Goal: Transaction & Acquisition: Purchase product/service

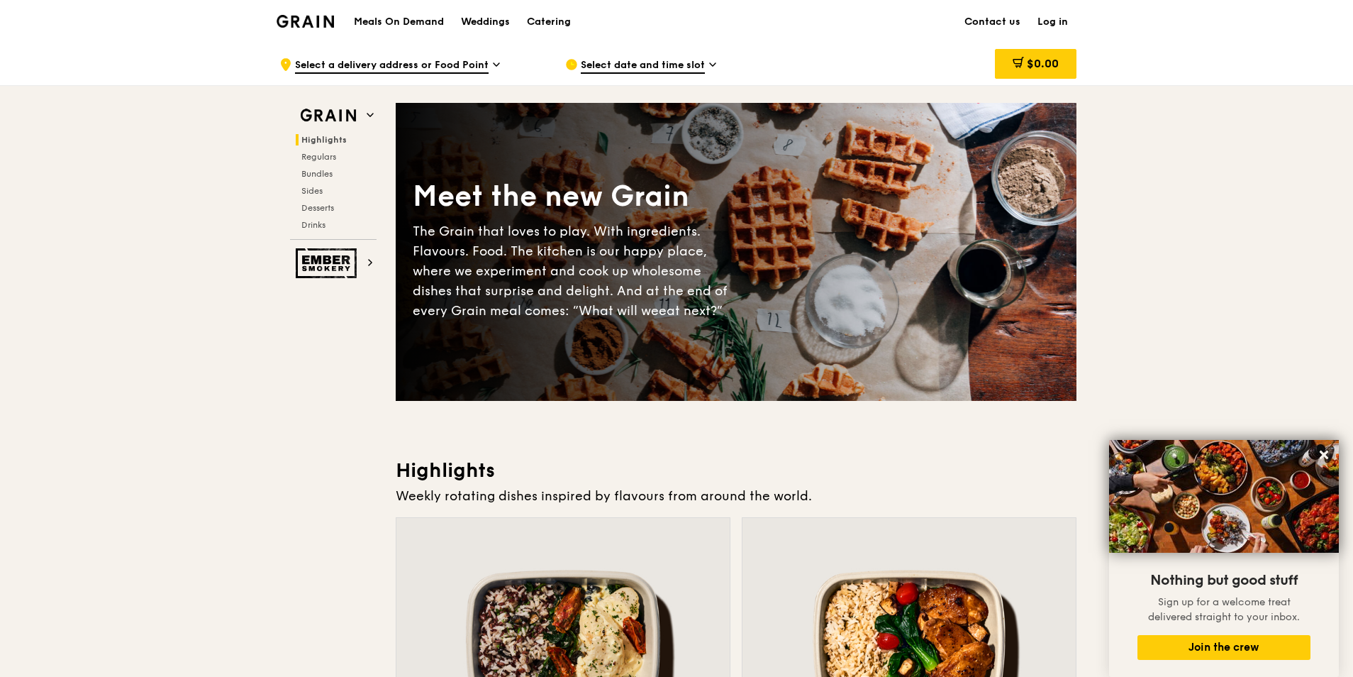
click at [311, 20] on img at bounding box center [305, 21] width 57 height 13
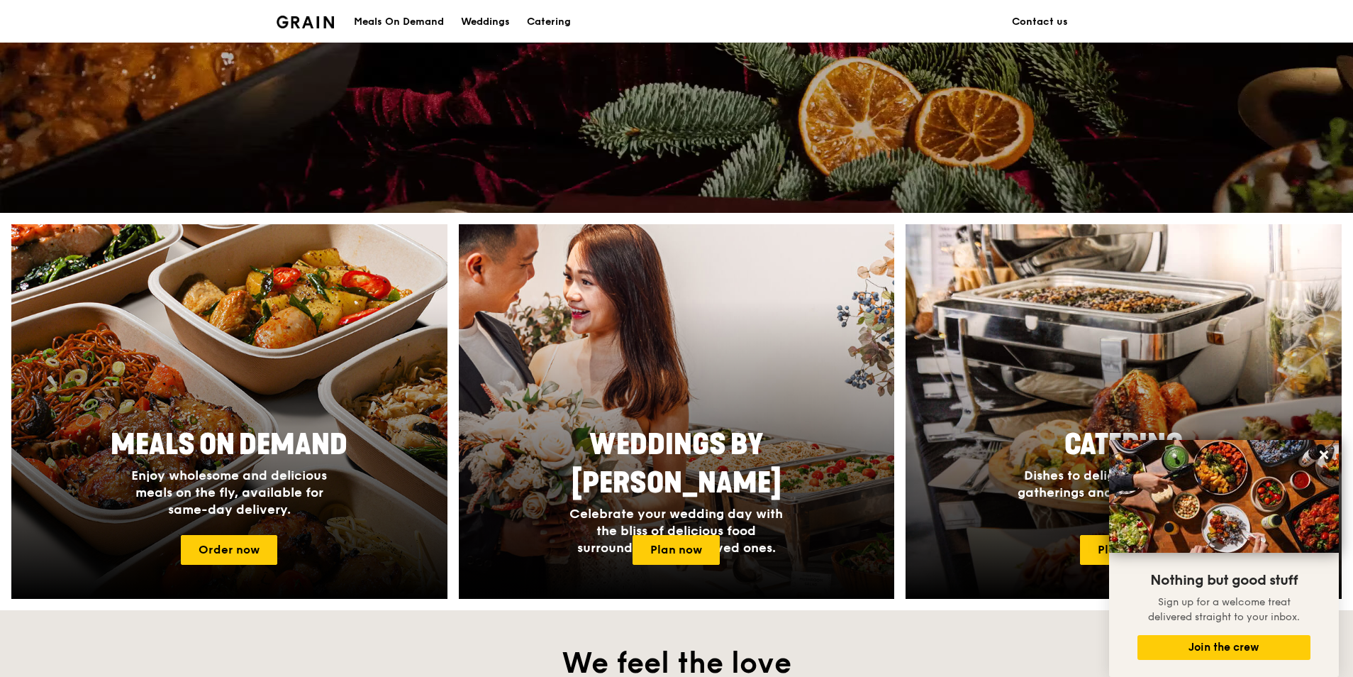
scroll to position [567, 0]
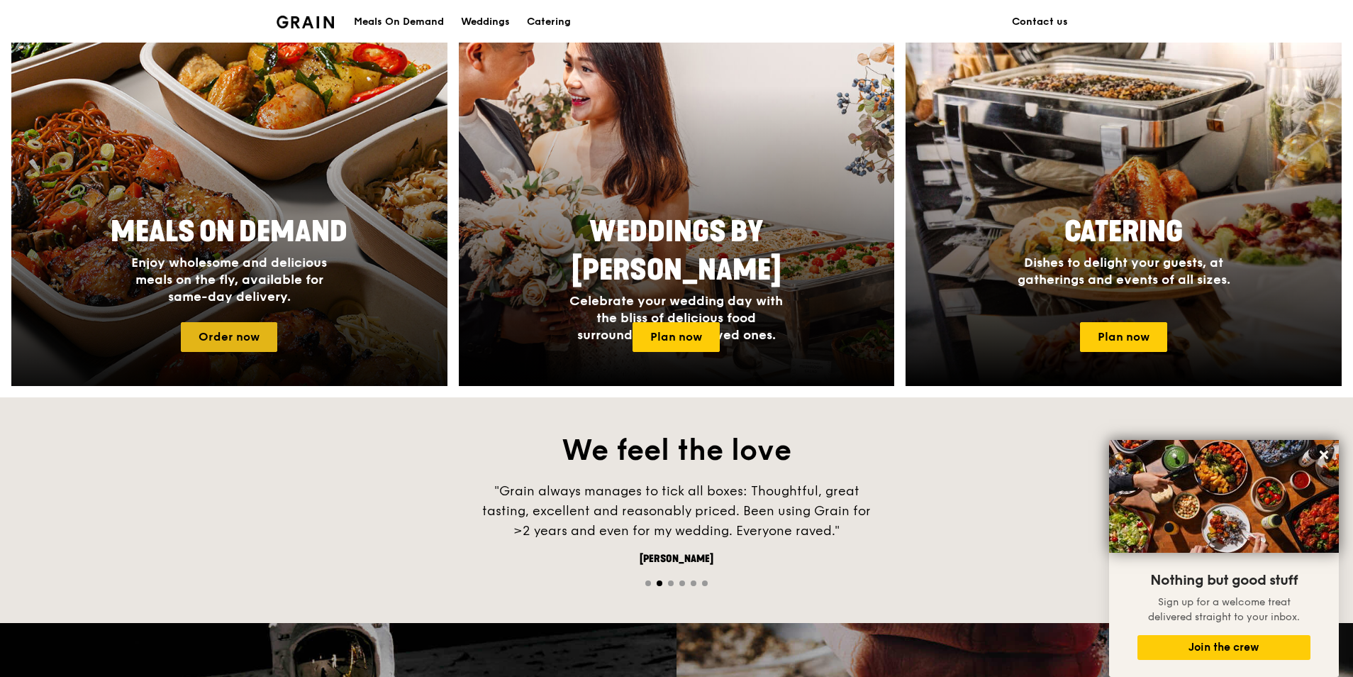
click at [250, 340] on link "Order now" at bounding box center [229, 337] width 96 height 30
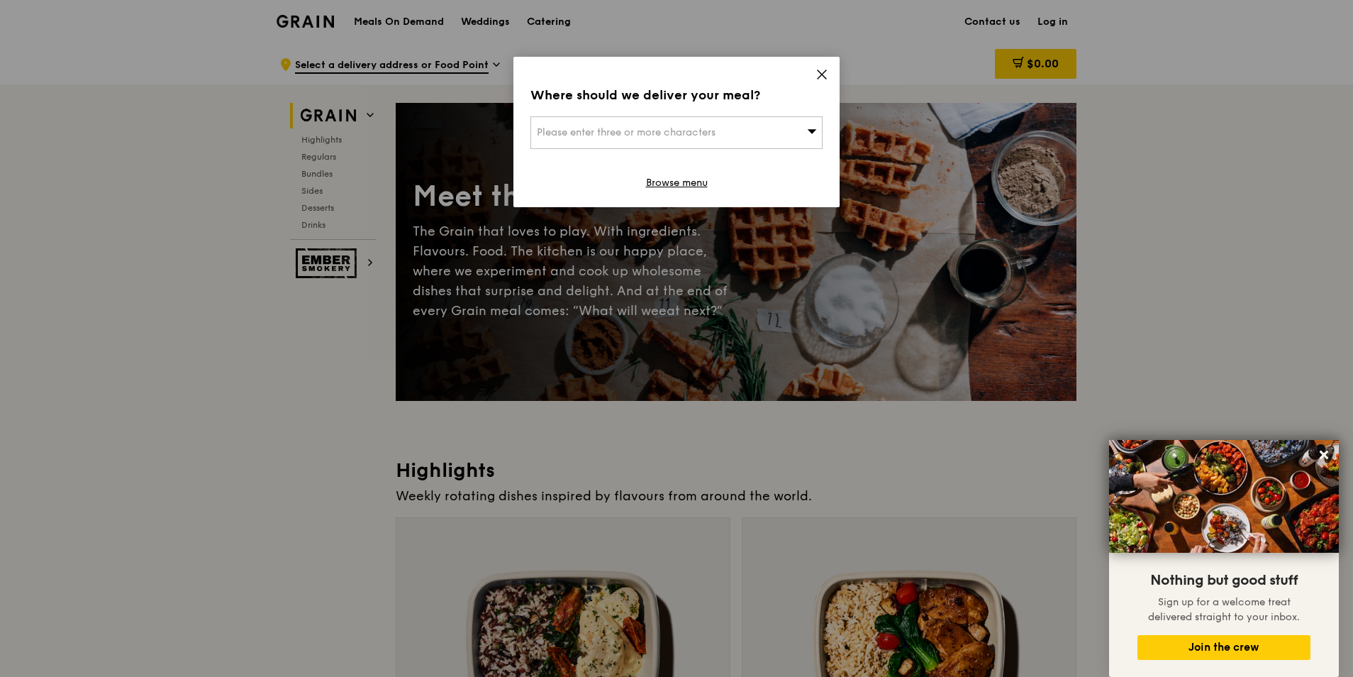
click at [822, 74] on icon at bounding box center [822, 74] width 9 height 9
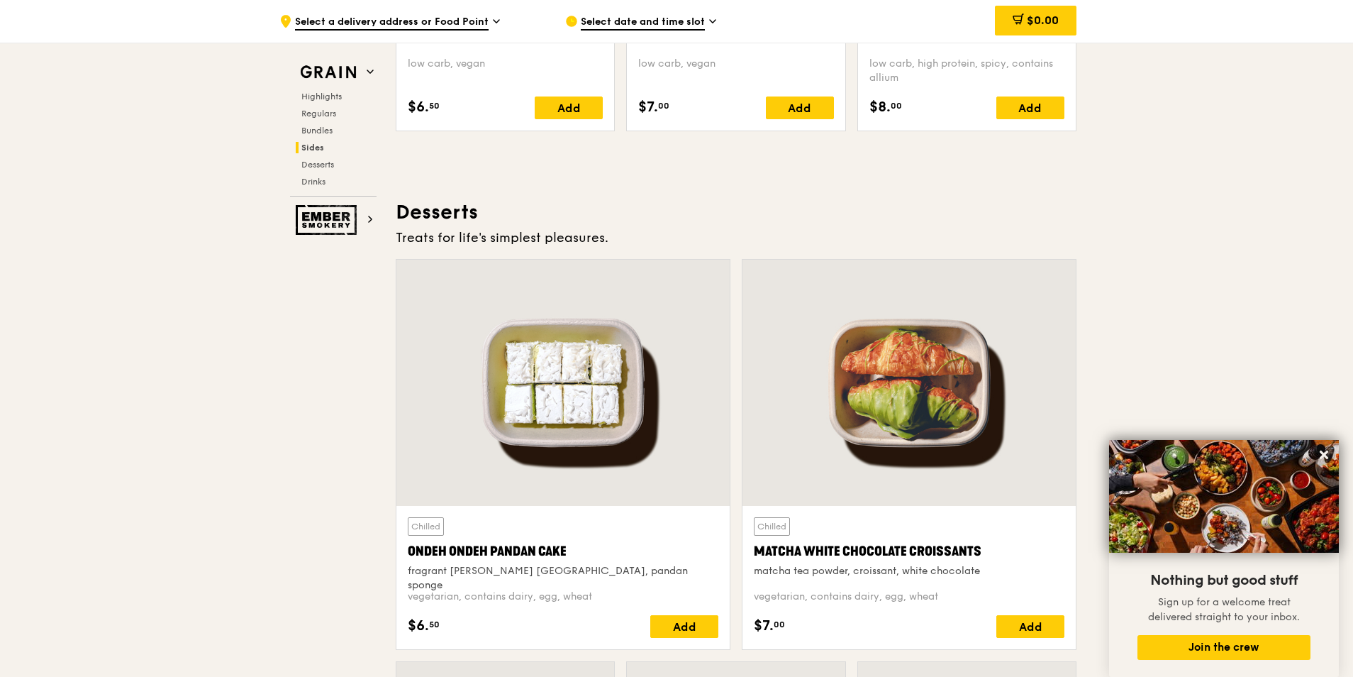
scroll to position [3829, 0]
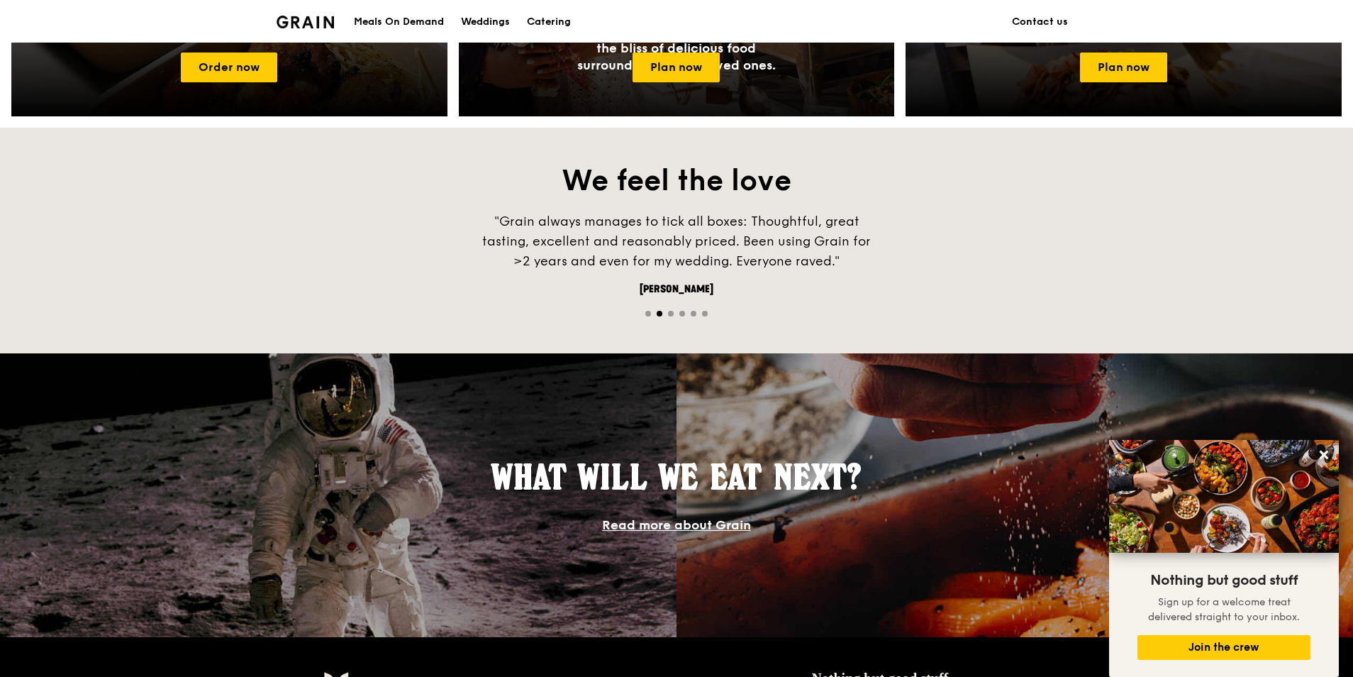
scroll to position [553, 0]
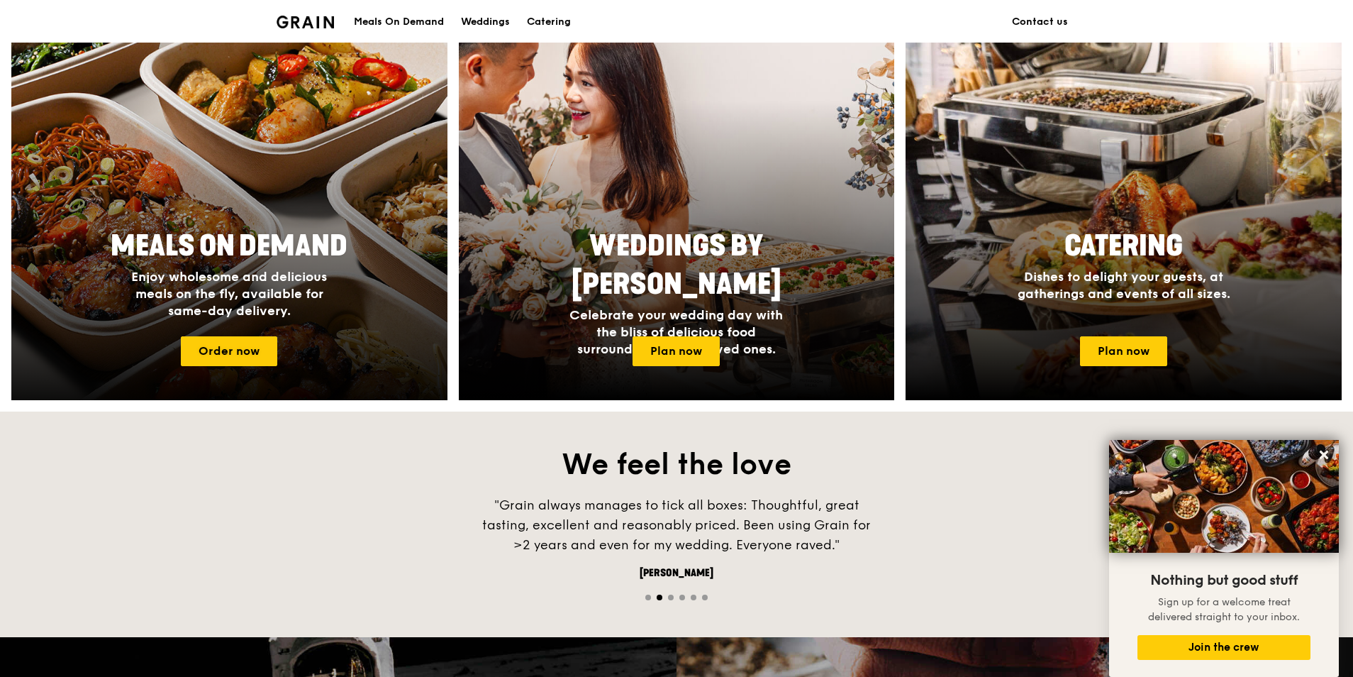
click at [360, 262] on h2 "Meals On Demand" at bounding box center [229, 246] width 267 height 38
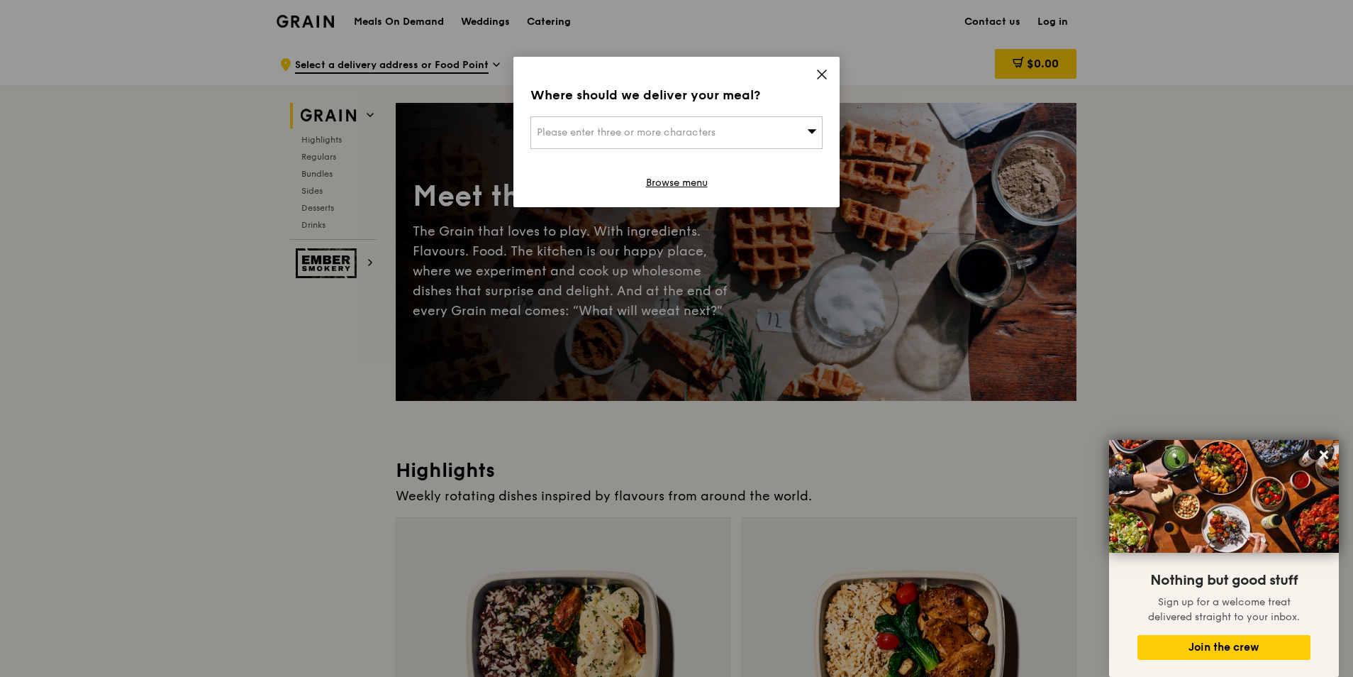
click at [773, 123] on div "Please enter three or more characters" at bounding box center [676, 132] width 292 height 33
click at [820, 74] on icon at bounding box center [822, 74] width 13 height 13
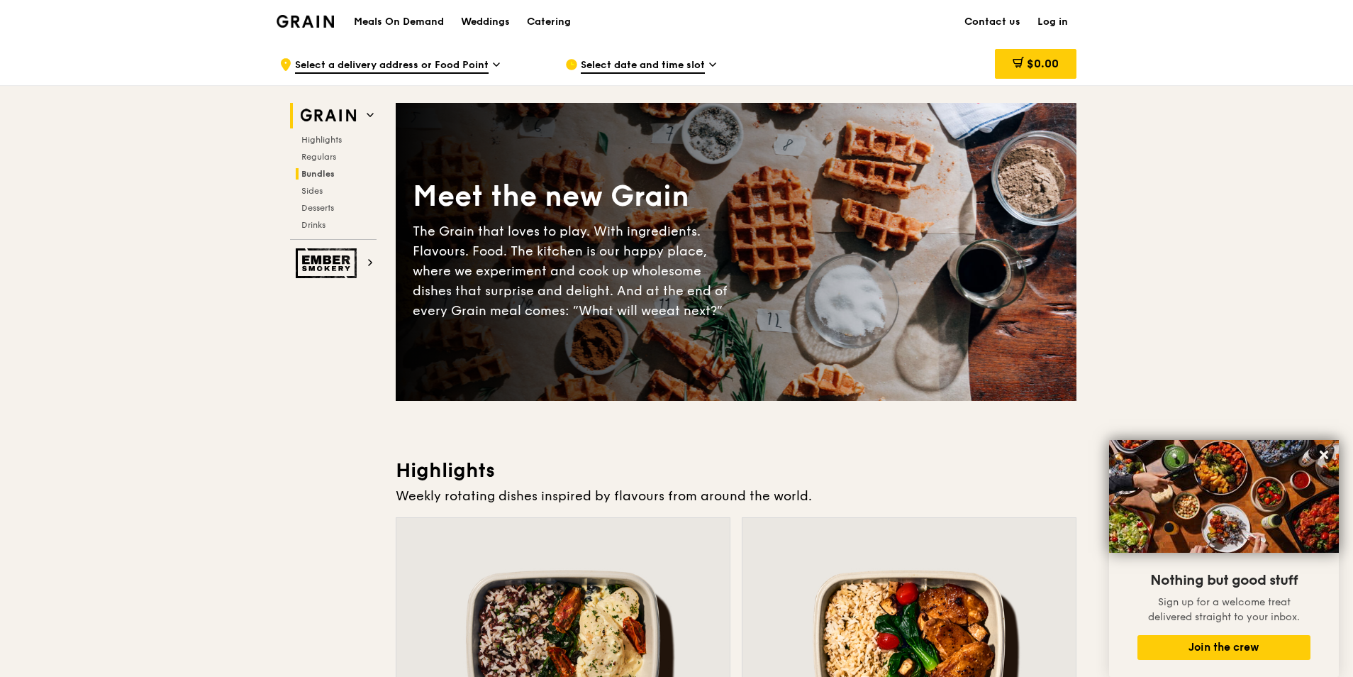
click at [332, 174] on span "Bundles" at bounding box center [317, 174] width 33 height 10
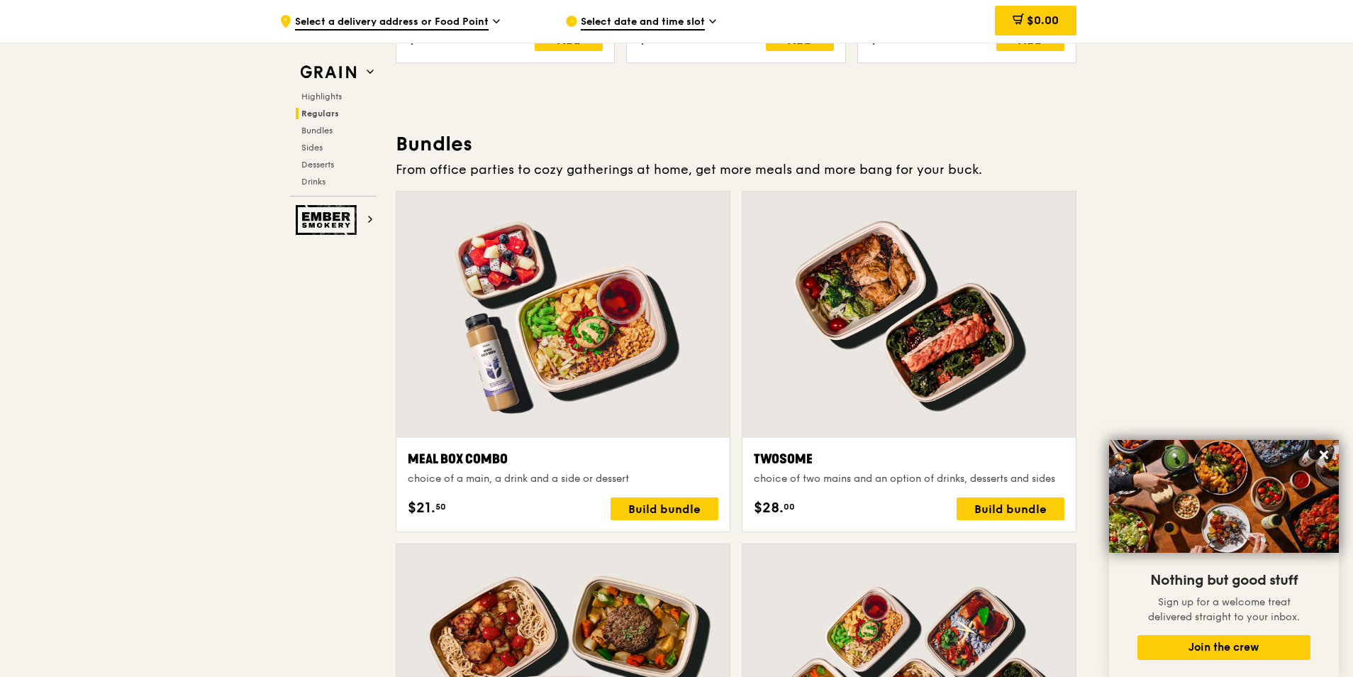
scroll to position [2043, 0]
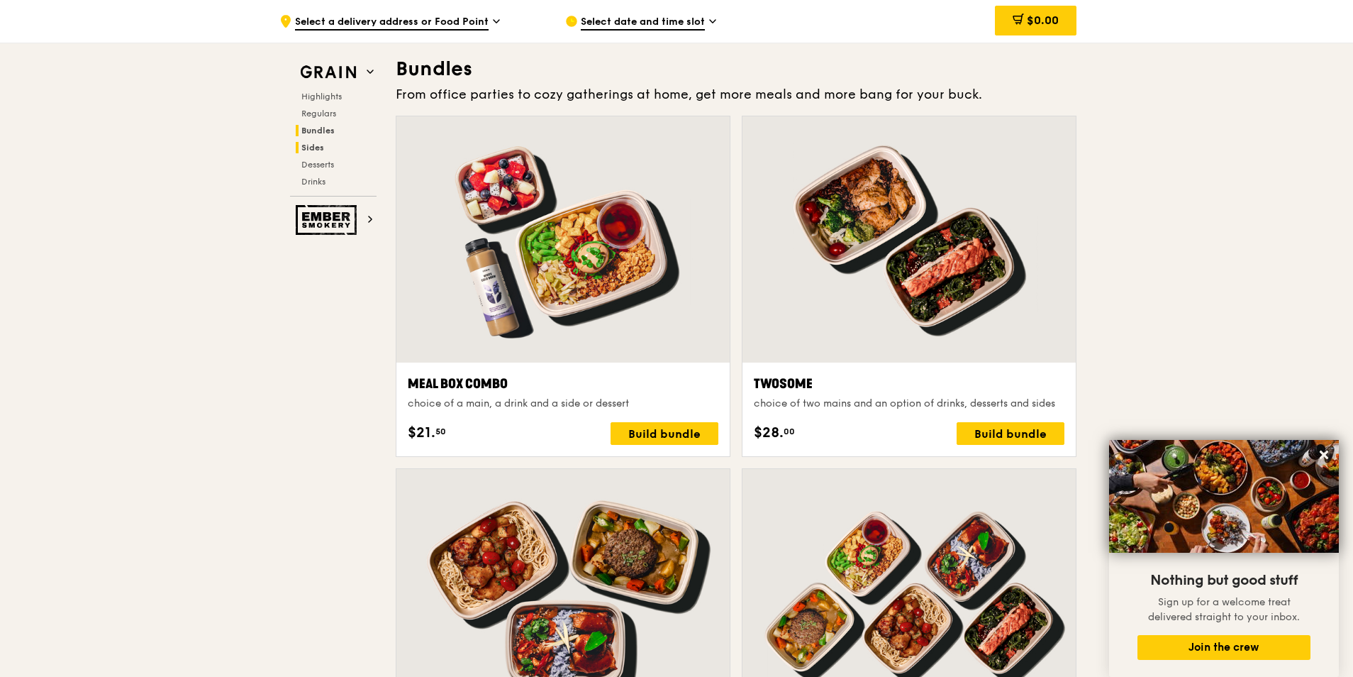
click at [308, 152] on span "Sides" at bounding box center [312, 148] width 23 height 10
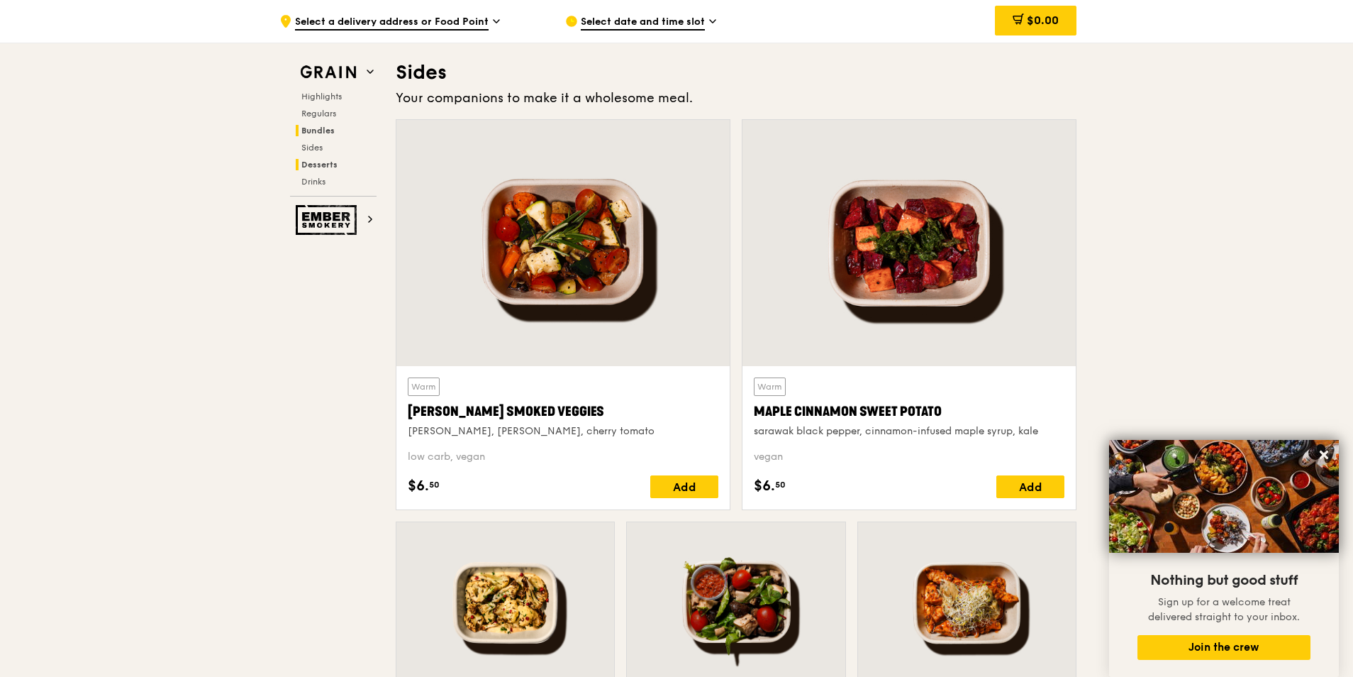
scroll to position [3159, 0]
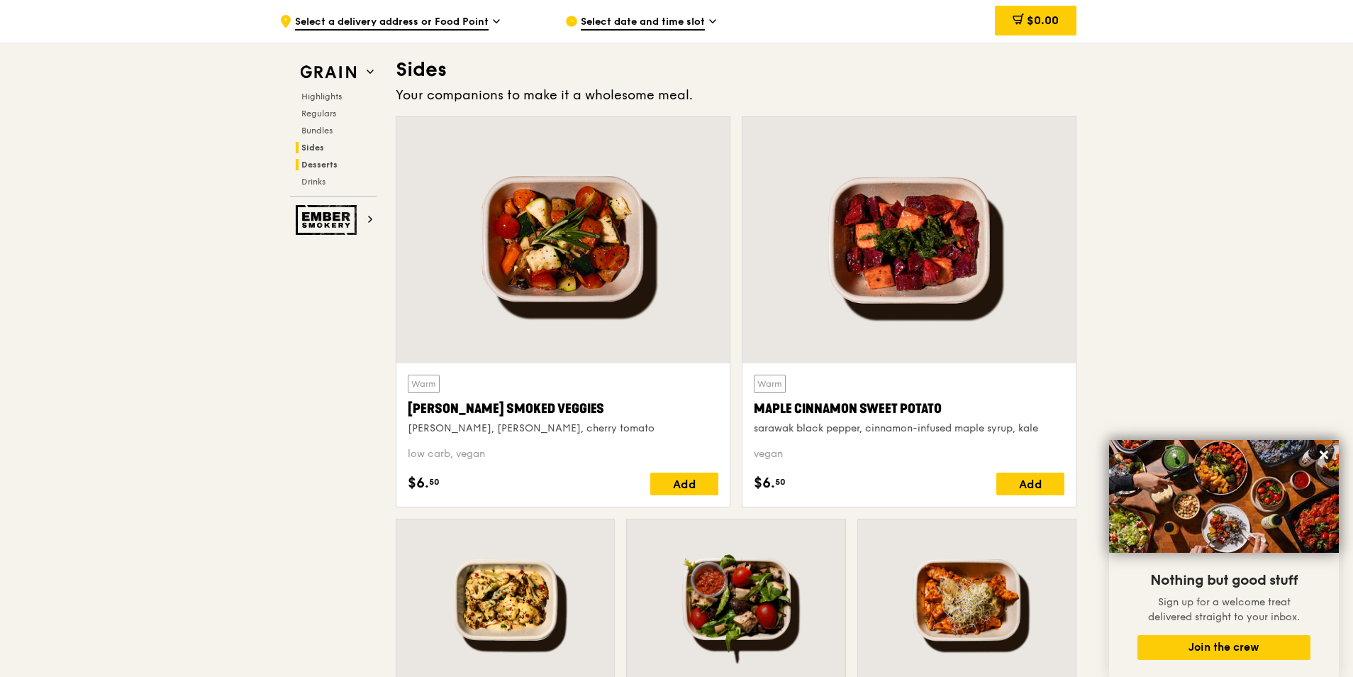
click at [316, 164] on span "Desserts" at bounding box center [319, 165] width 36 height 10
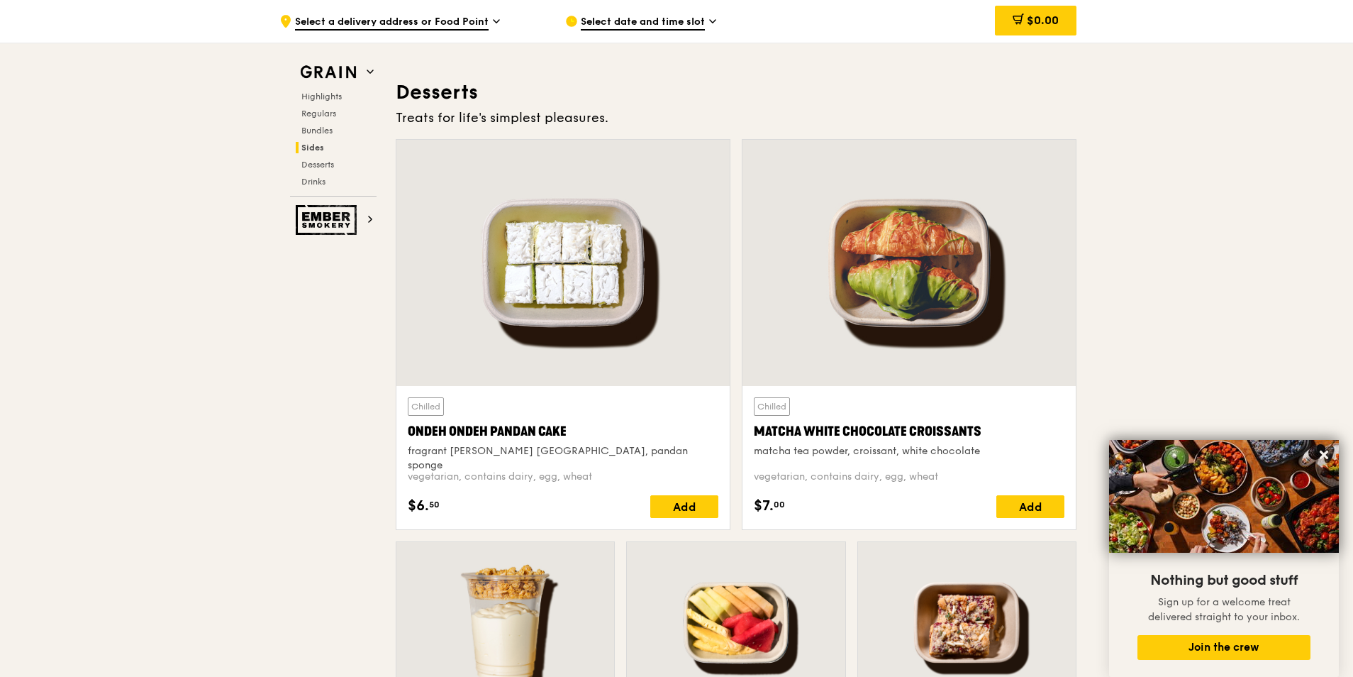
scroll to position [4043, 0]
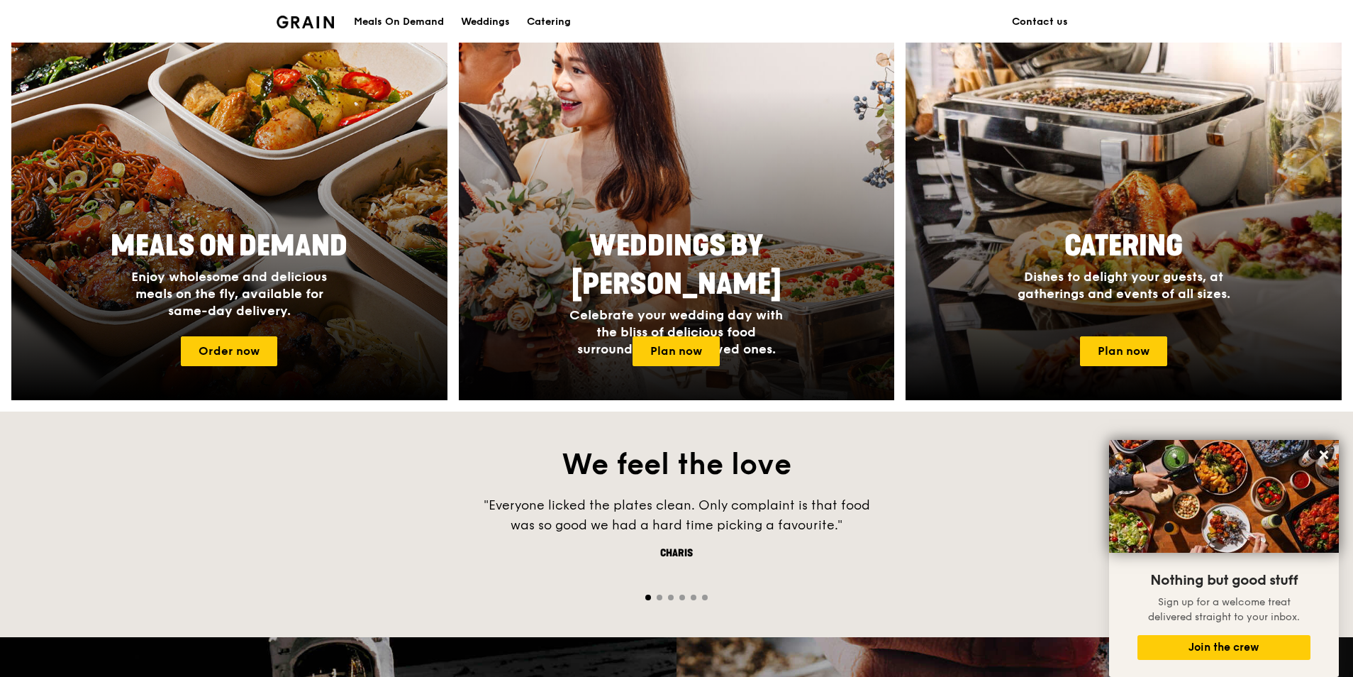
scroll to position [482, 0]
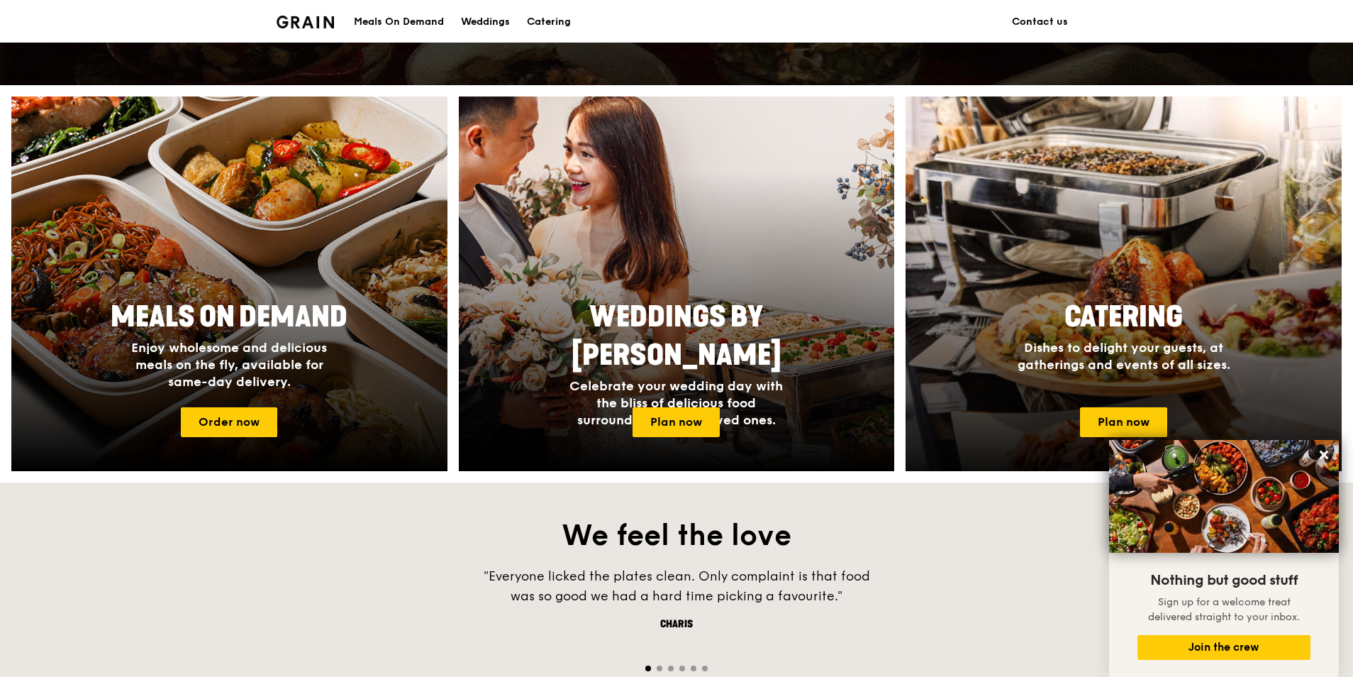
click at [1160, 230] on div at bounding box center [1123, 284] width 479 height 412
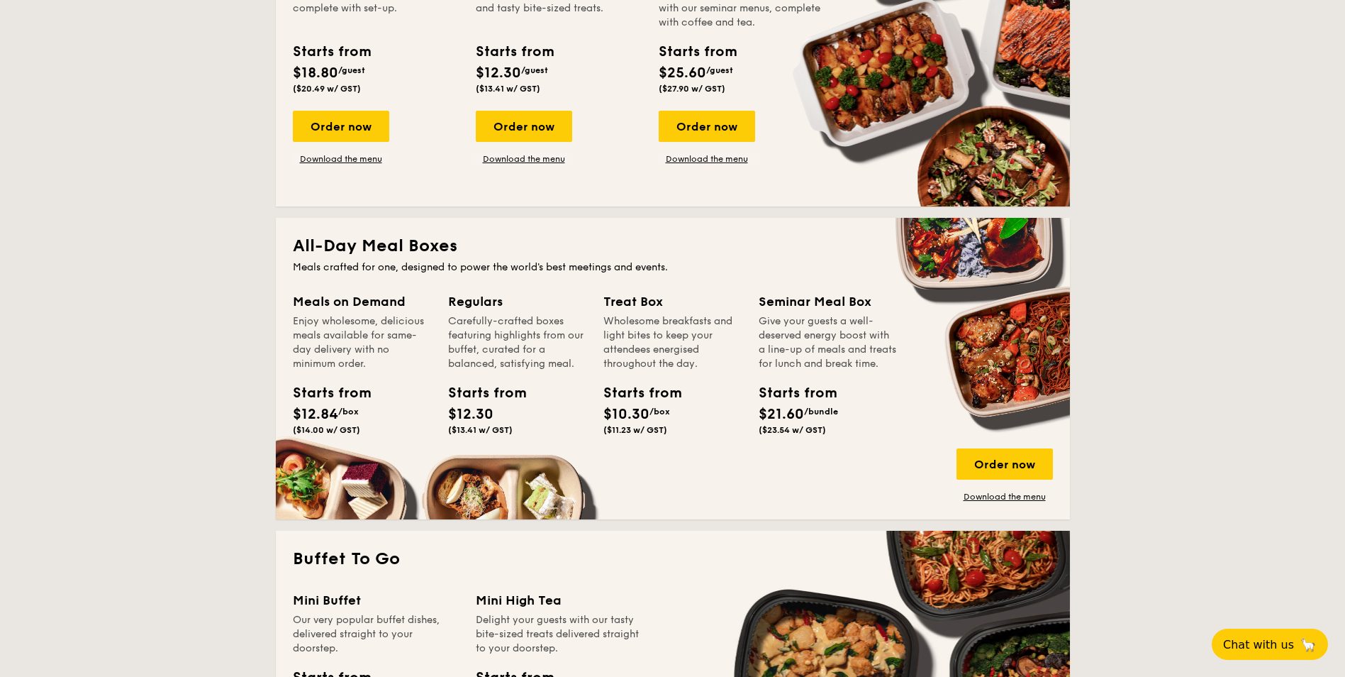
scroll to position [284, 0]
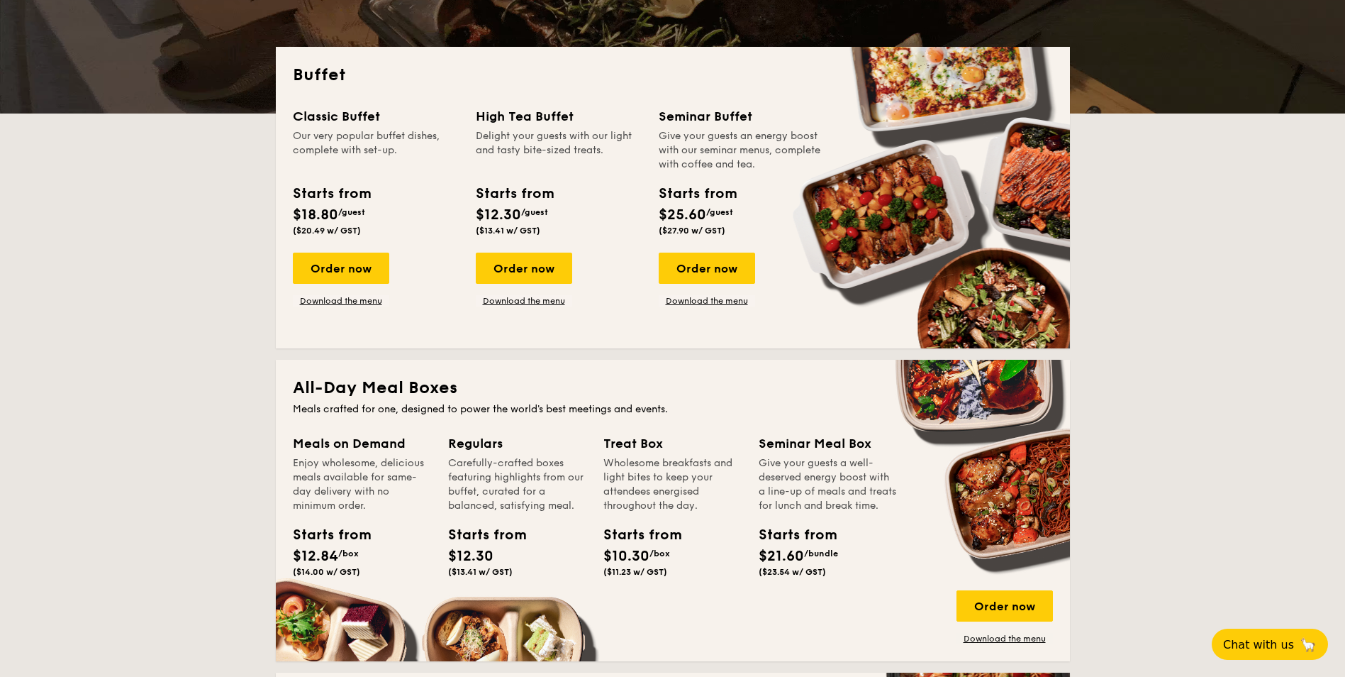
drag, startPoint x: 476, startPoint y: 198, endPoint x: 518, endPoint y: 228, distance: 52.3
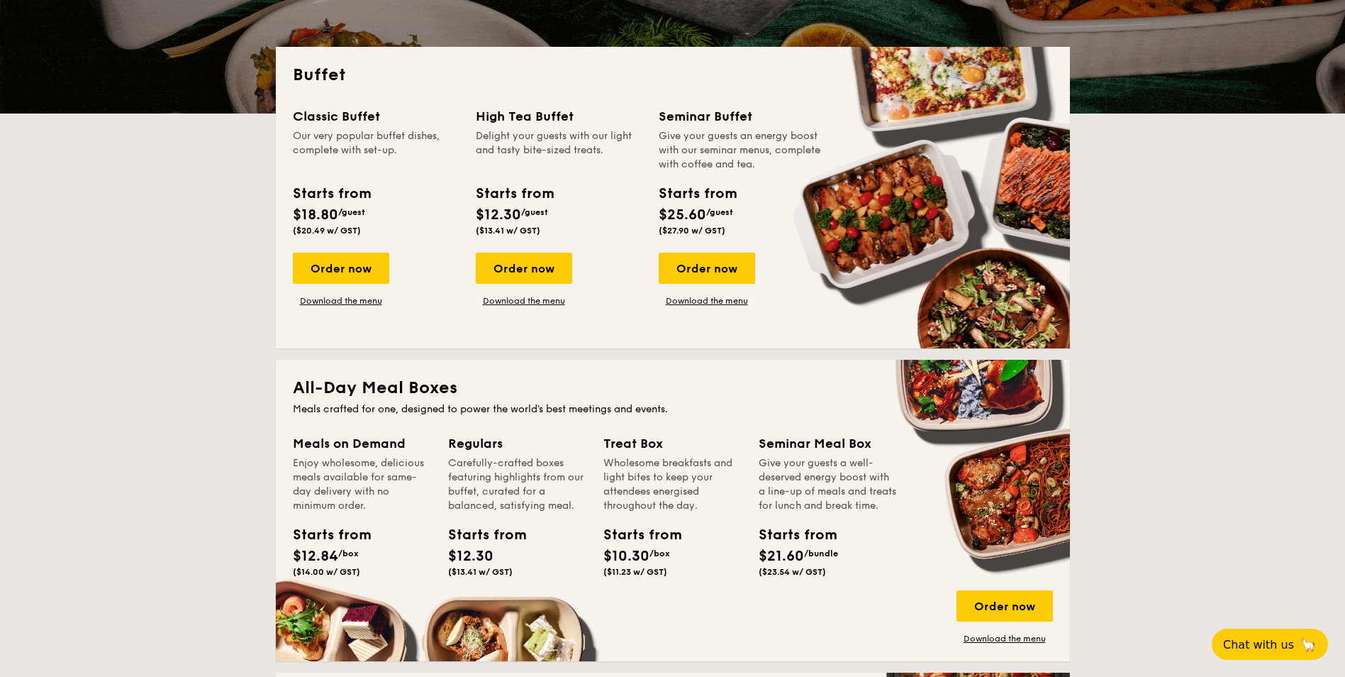
click at [518, 226] on div "Starts from $12.30 /guest ($13.41 w/ GST)" at bounding box center [514, 209] width 77 height 52
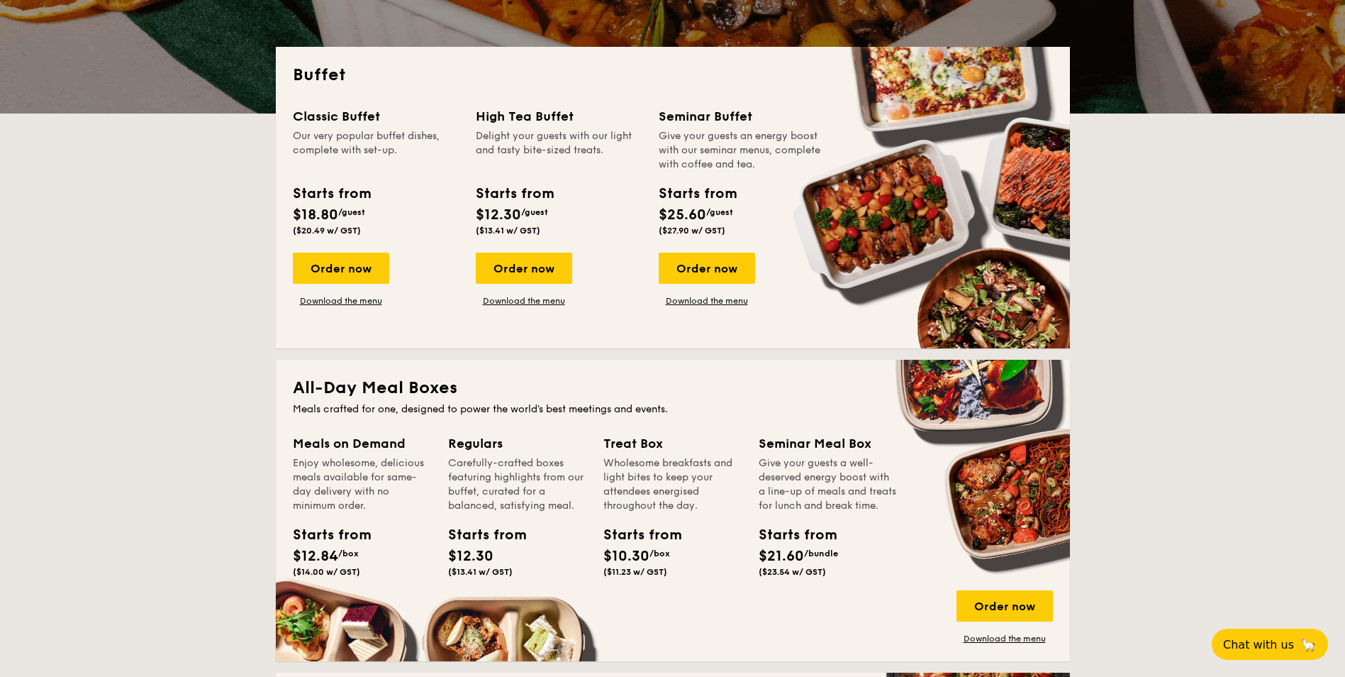
drag, startPoint x: 518, startPoint y: 228, endPoint x: 601, endPoint y: 314, distance: 119.4
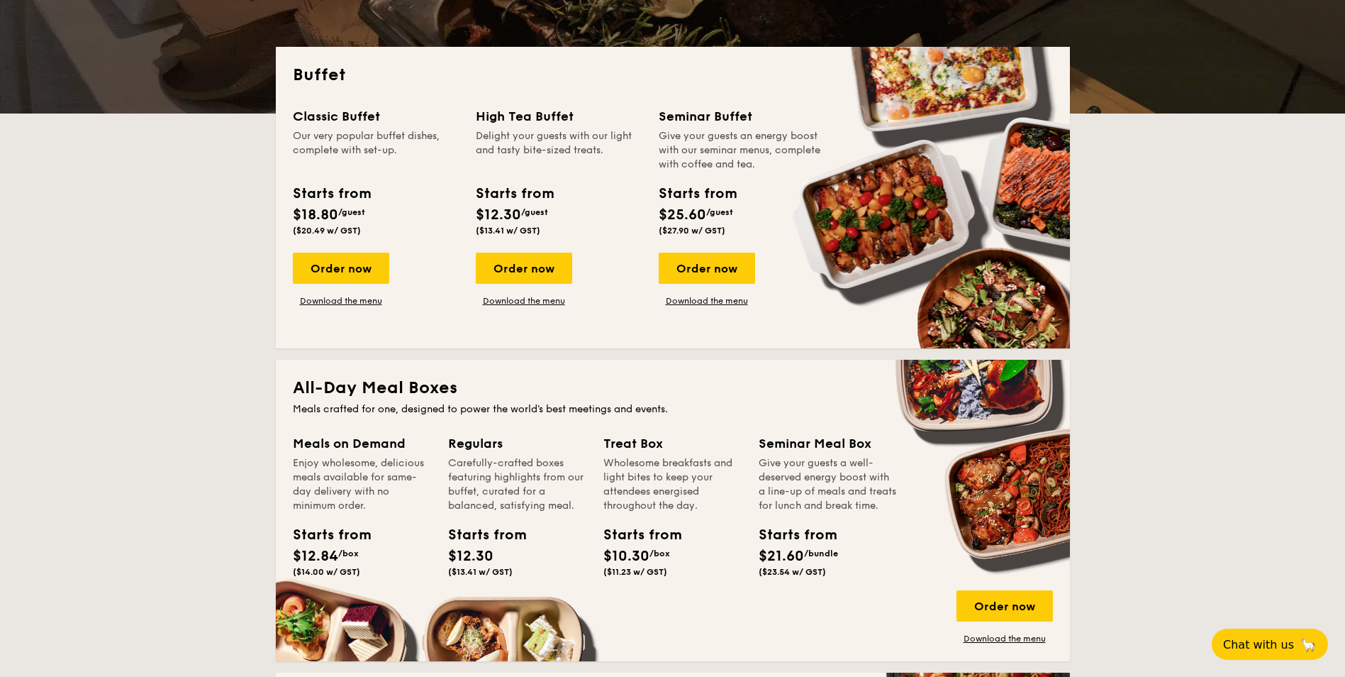
click at [601, 314] on div "Classic Buffet Our very popular buffet dishes, complete with set-up. Starts fro…" at bounding box center [673, 218] width 760 height 225
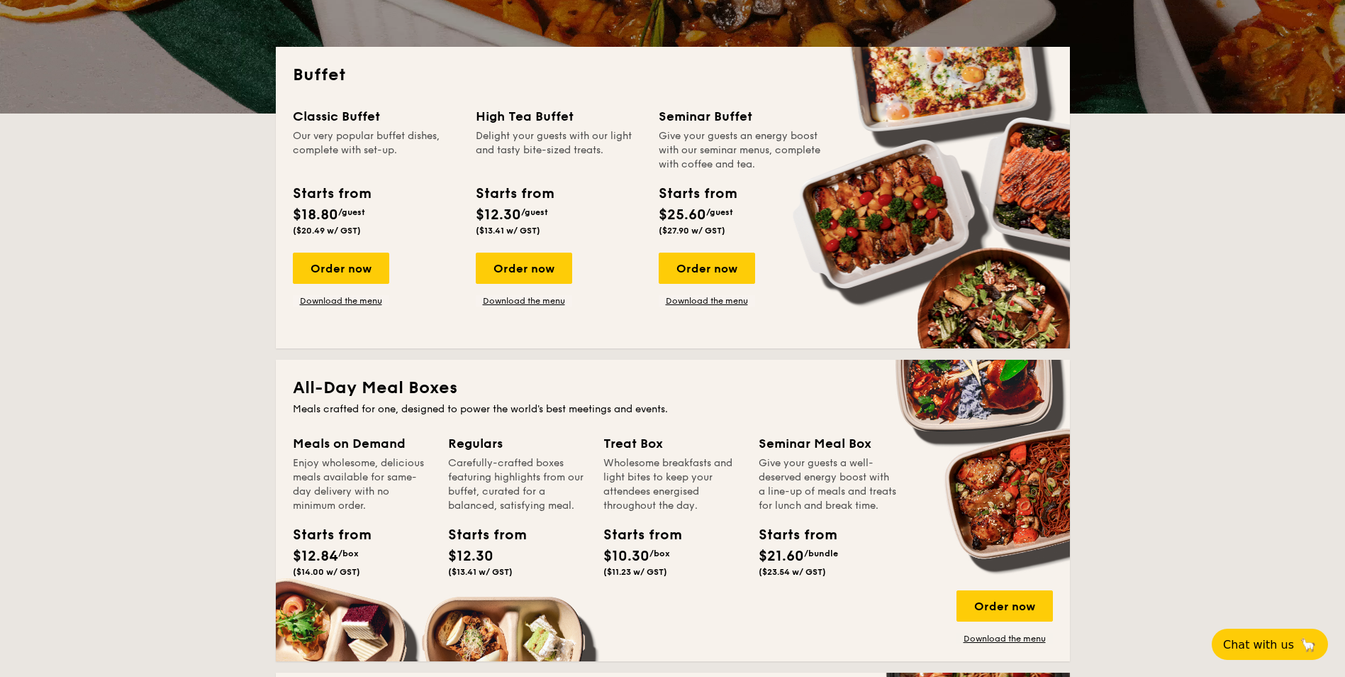
scroll to position [567, 0]
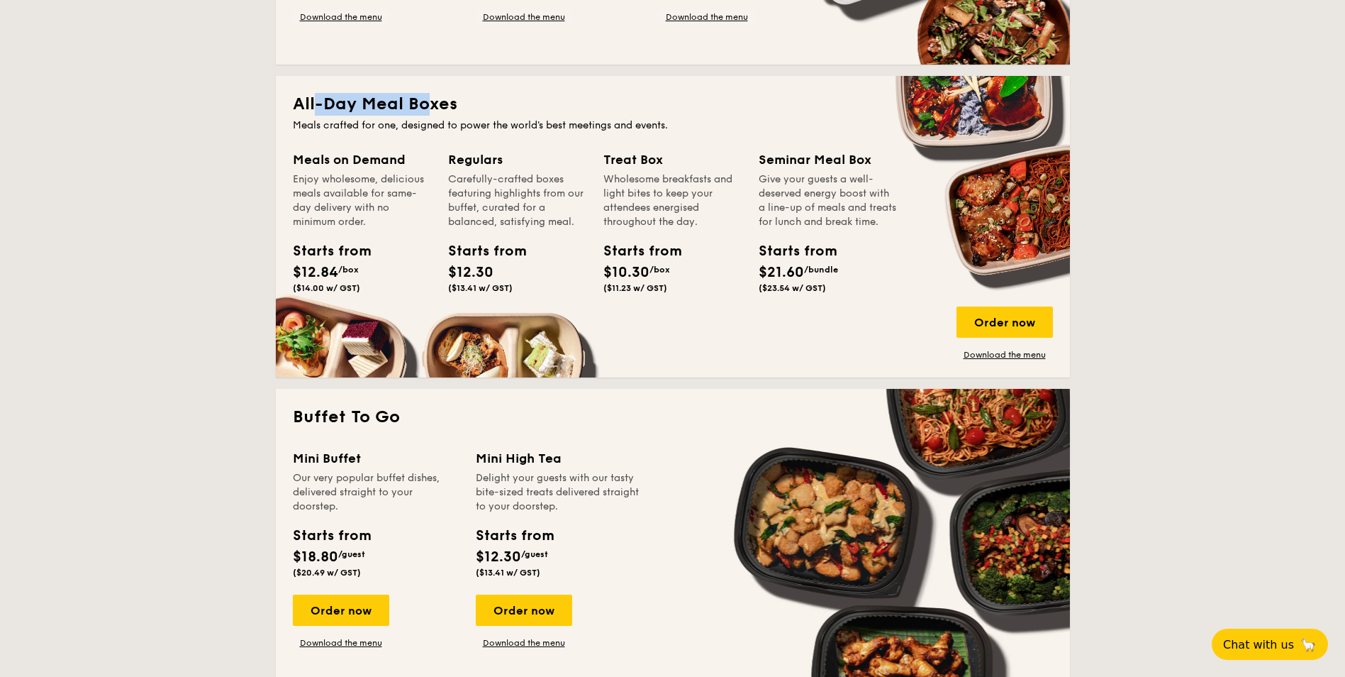
drag, startPoint x: 332, startPoint y: 97, endPoint x: 425, endPoint y: 101, distance: 93.0
click at [425, 101] on div "All-Day Meal Boxes Meals crafted for one, designed to power the world's best me…" at bounding box center [673, 226] width 794 height 301
drag, startPoint x: 425, startPoint y: 101, endPoint x: 566, endPoint y: 147, distance: 148.5
click at [566, 146] on div "All-Day Meal Boxes Meals crafted for one, designed to power the world's best me…" at bounding box center [673, 226] width 794 height 301
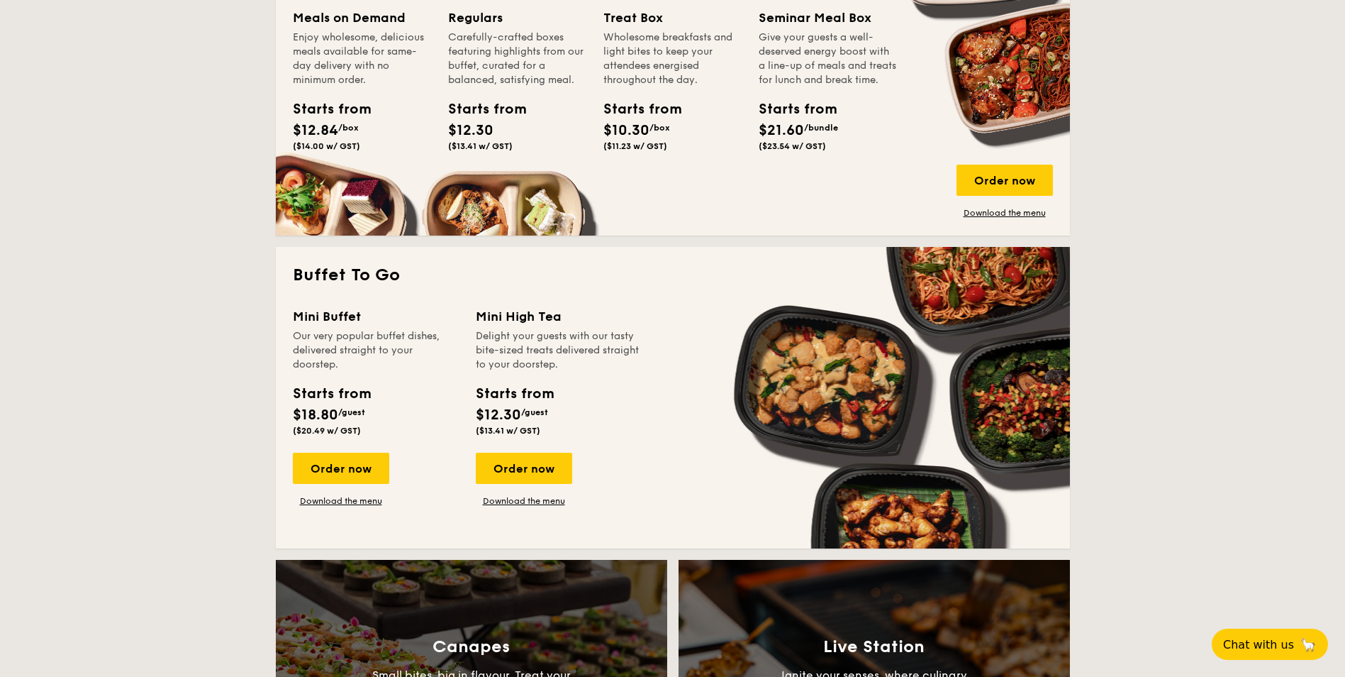
scroll to position [780, 0]
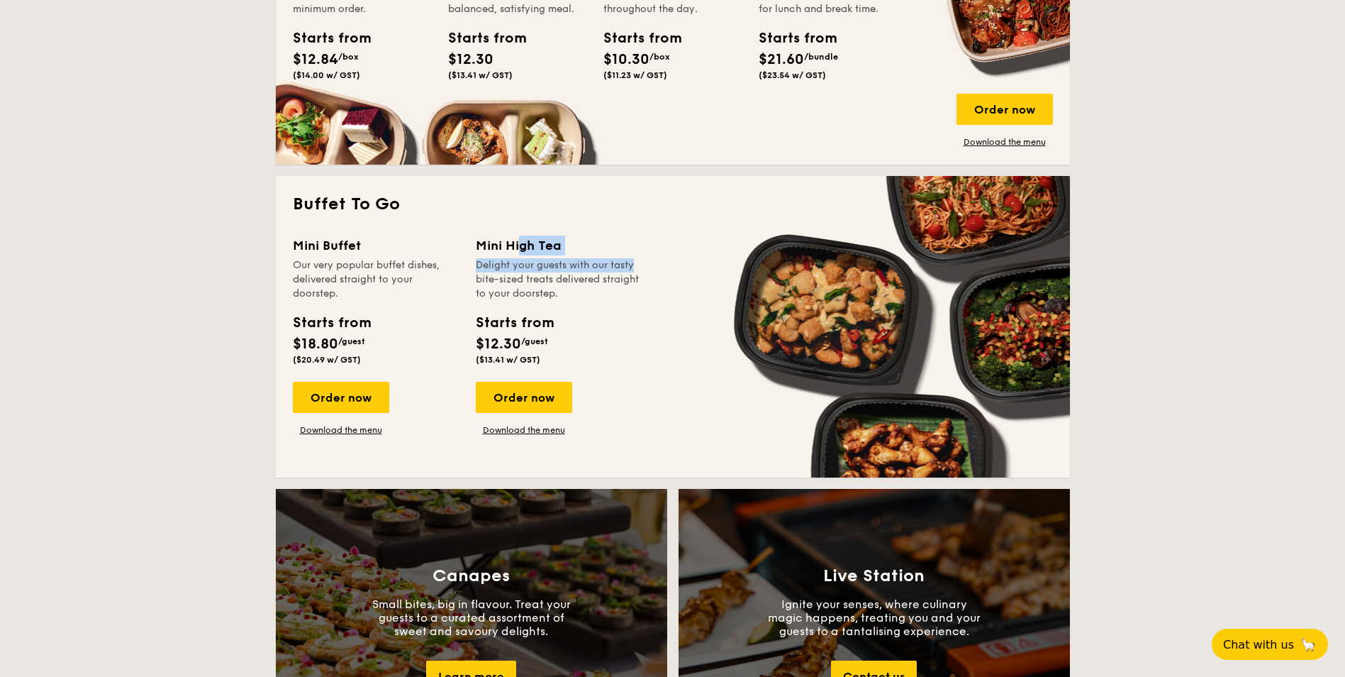
drag, startPoint x: 478, startPoint y: 240, endPoint x: 606, endPoint y: 264, distance: 130.6
click at [606, 264] on div "Mini High Tea Delight your guests with our tasty bite-sized treats delivered st…" at bounding box center [559, 267] width 166 height 65
drag, startPoint x: 306, startPoint y: 194, endPoint x: 391, endPoint y: 204, distance: 85.1
click at [391, 204] on h2 "Buffet To Go" at bounding box center [673, 204] width 760 height 23
drag, startPoint x: 391, startPoint y: 204, endPoint x: 604, endPoint y: 252, distance: 218.8
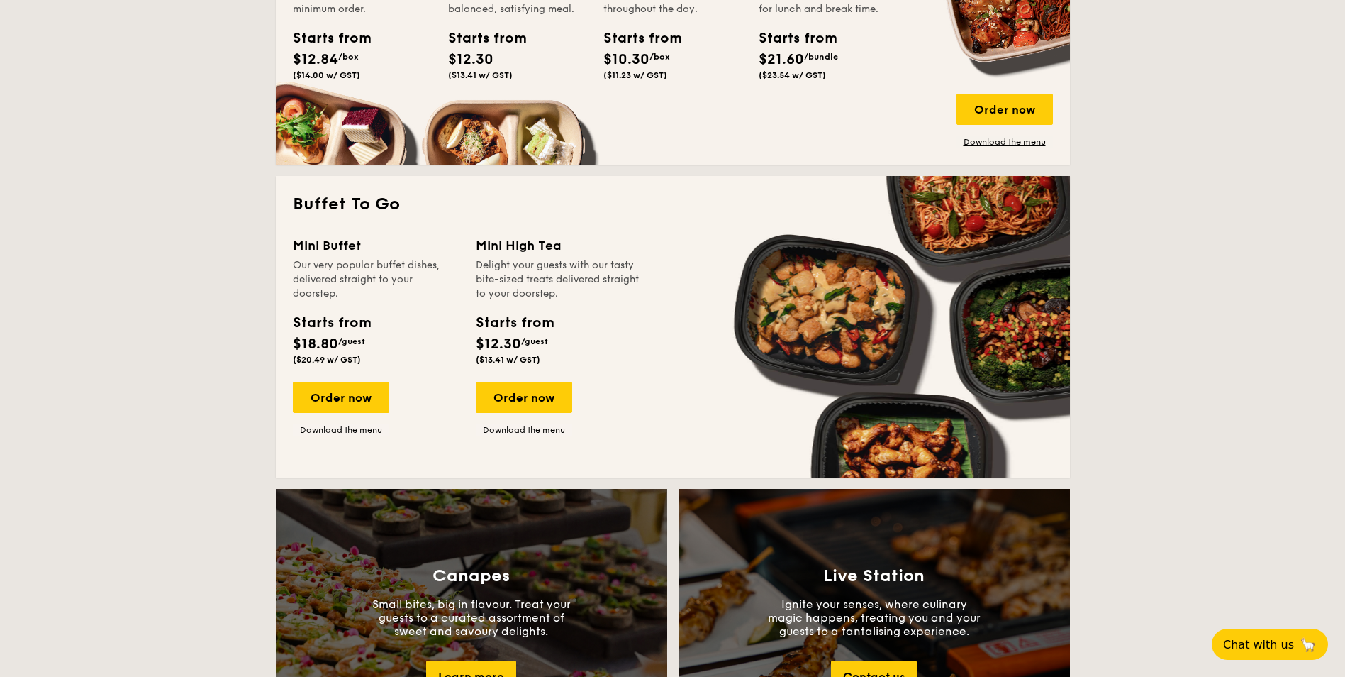
click at [606, 250] on div "Mini High Tea" at bounding box center [559, 245] width 166 height 20
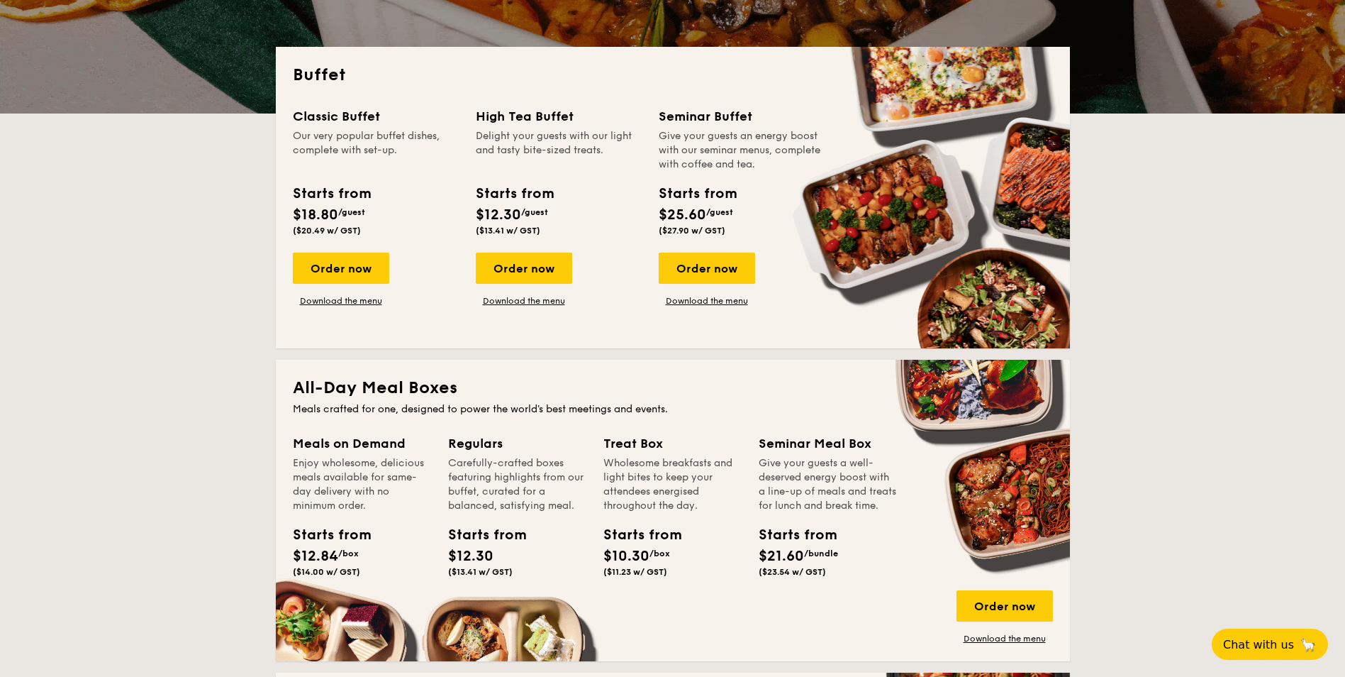
scroll to position [355, 0]
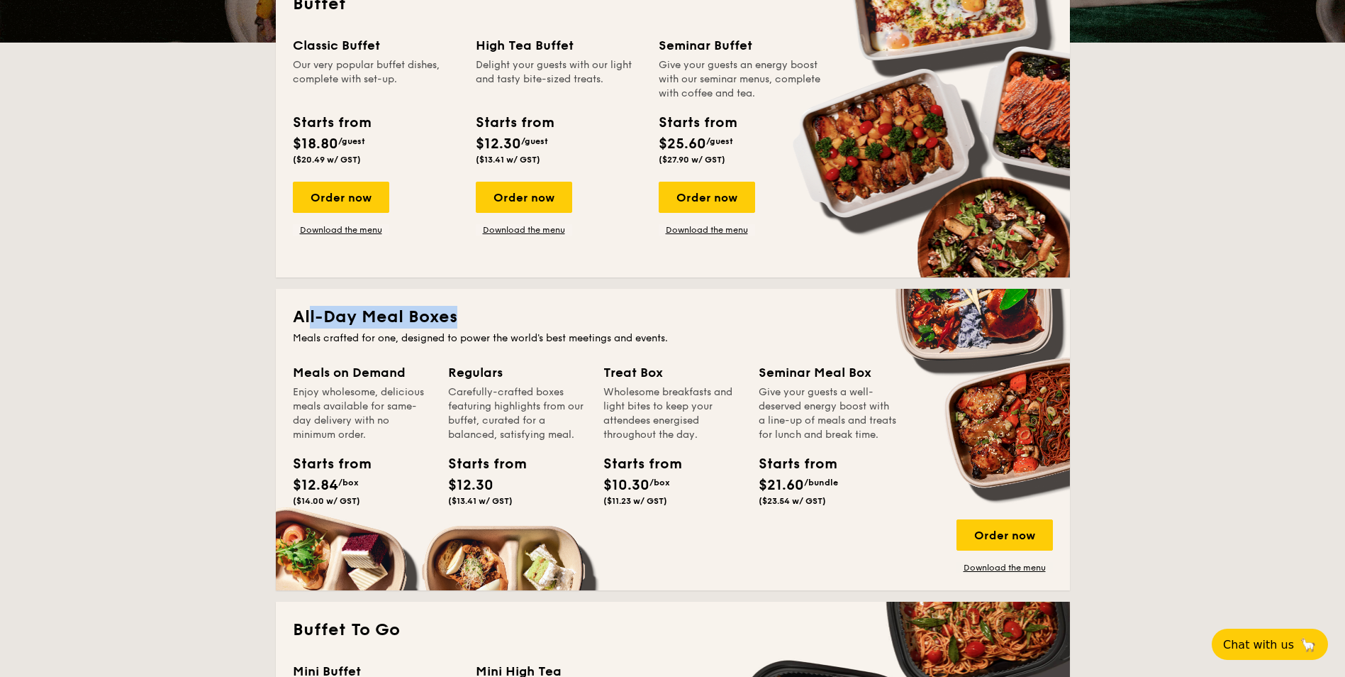
drag, startPoint x: 312, startPoint y: 313, endPoint x: 460, endPoint y: 328, distance: 148.3
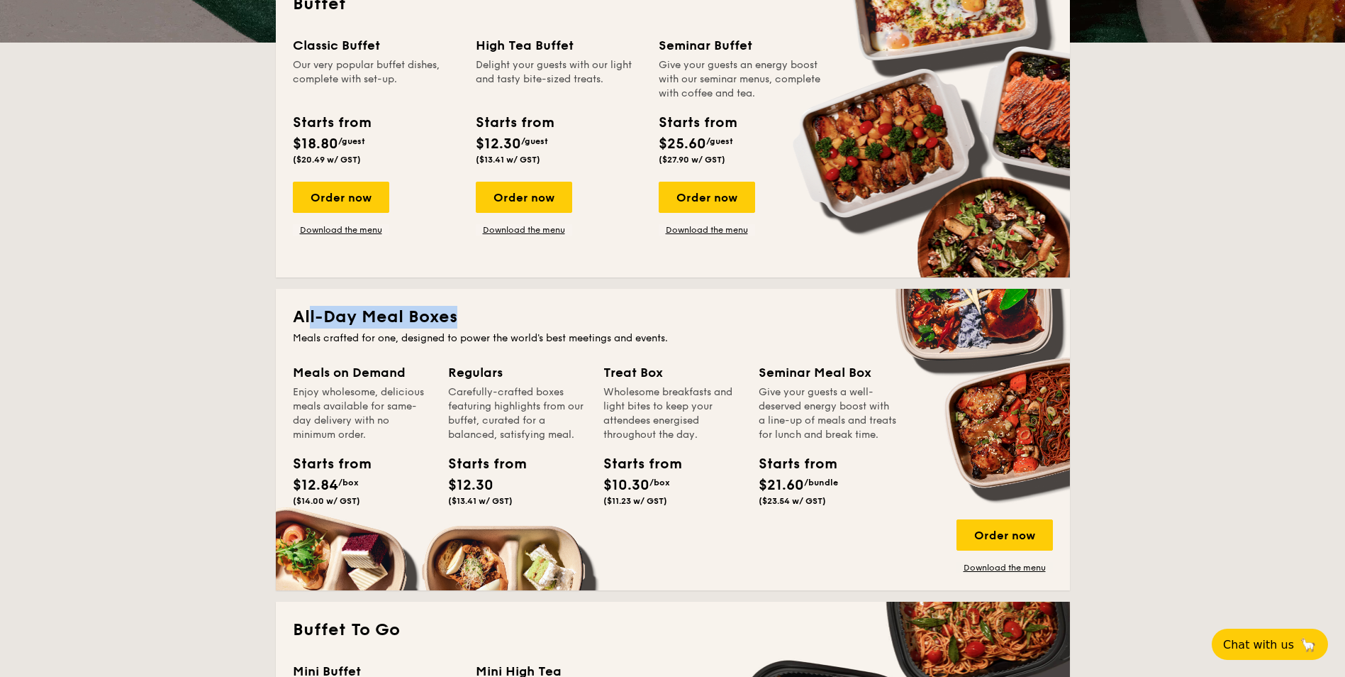
click at [460, 328] on div "All-Day Meal Boxes Meals crafted for one, designed to power the world's best me…" at bounding box center [673, 439] width 794 height 301
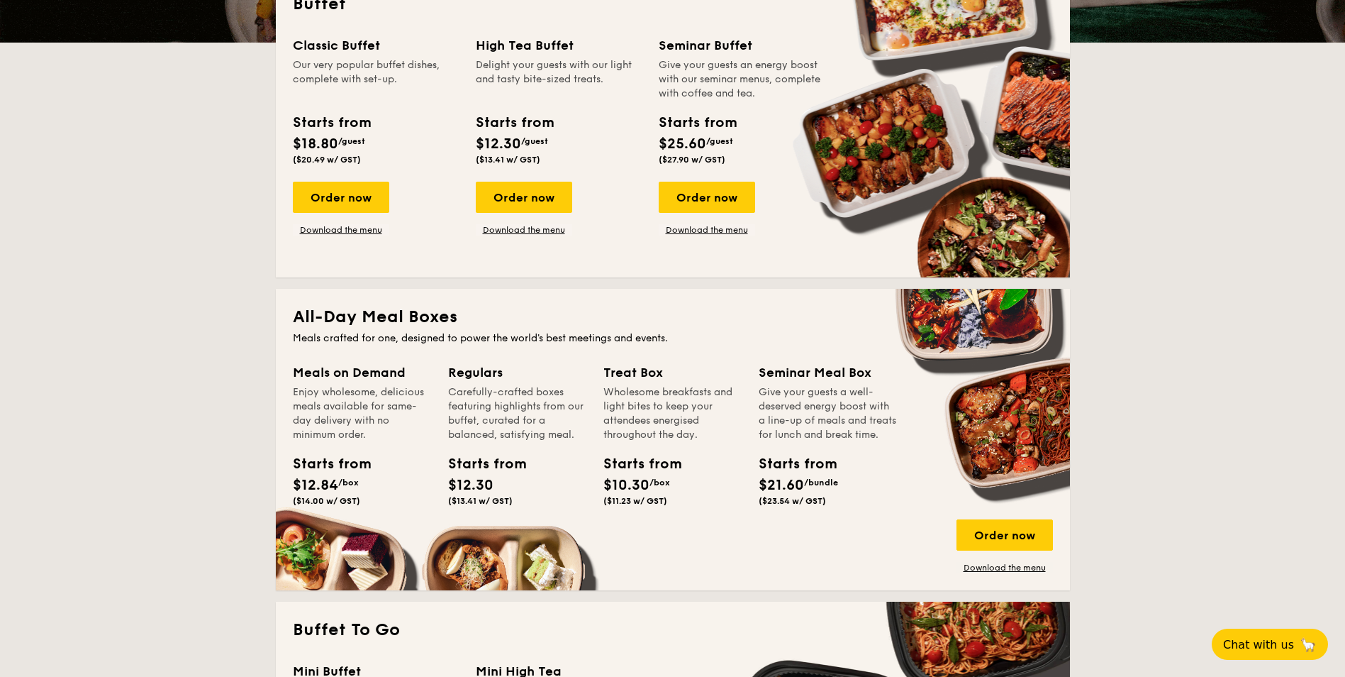
scroll to position [425, 0]
